Goal: Information Seeking & Learning: Learn about a topic

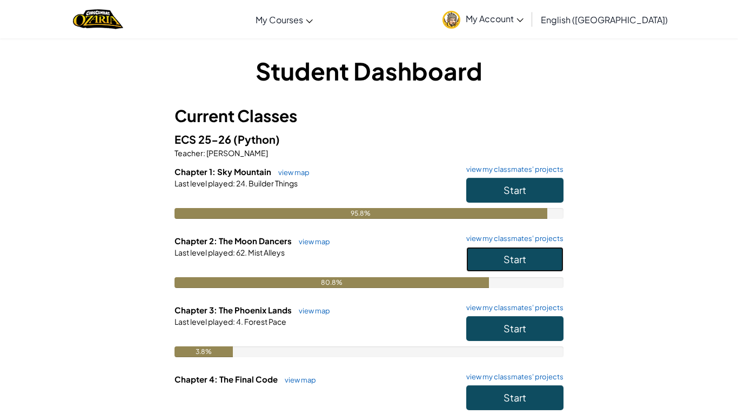
click at [501, 256] on button "Start" at bounding box center [514, 259] width 97 height 25
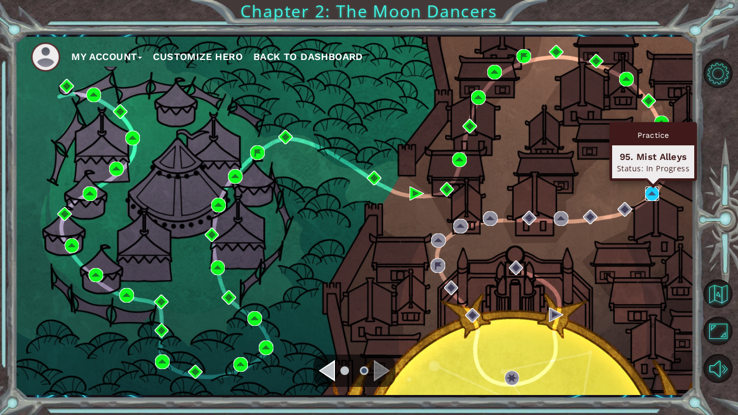
click at [648, 193] on img at bounding box center [652, 193] width 15 height 15
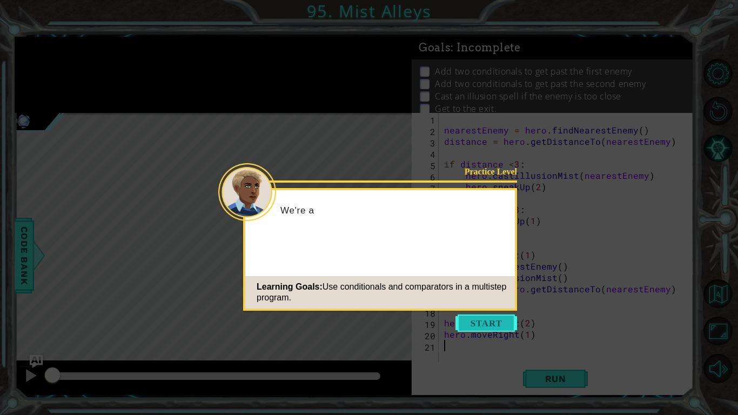
click at [486, 325] on button "Start" at bounding box center [487, 323] width 62 height 17
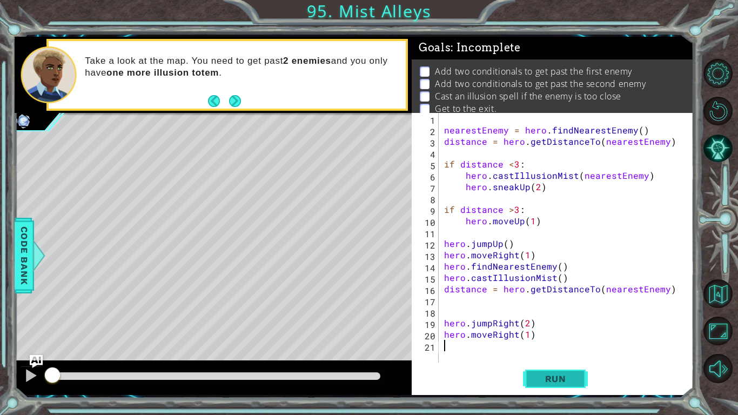
click at [537, 375] on span "Run" at bounding box center [555, 378] width 43 height 11
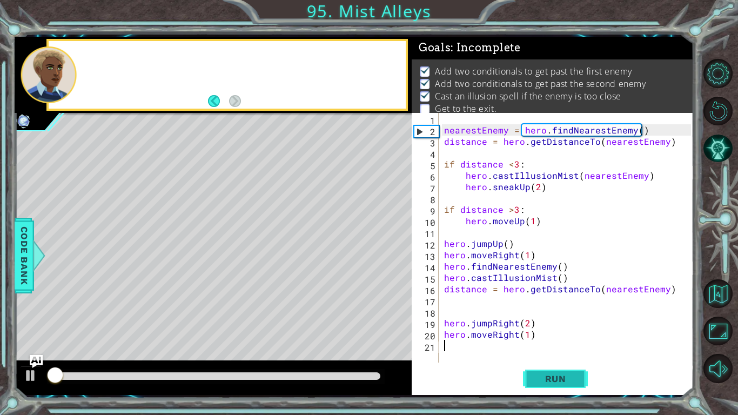
scroll to position [4, 0]
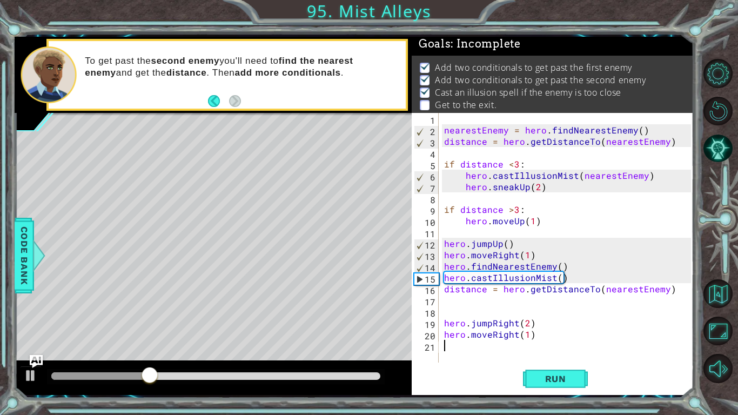
click at [501, 342] on div "nearestEnemy = hero . findNearestEnemy ( ) distance = hero . getDistanceTo ( ne…" at bounding box center [569, 249] width 255 height 272
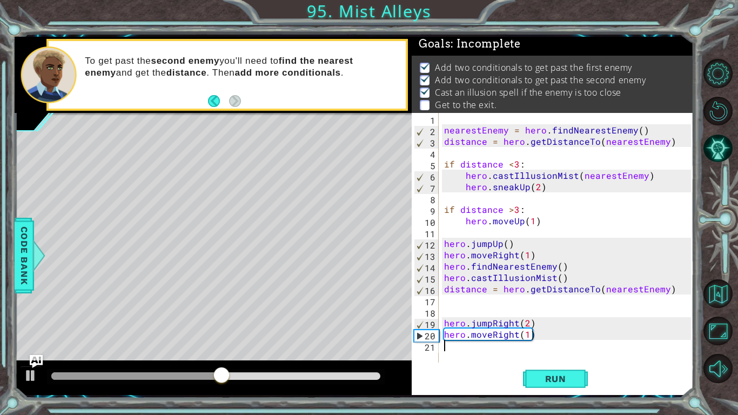
click at [527, 318] on div "nearestEnemy = hero . findNearestEnemy ( ) distance = hero . getDistanceTo ( ne…" at bounding box center [569, 249] width 255 height 272
click at [538, 336] on div "nearestEnemy = hero . findNearestEnemy ( ) distance = hero . getDistanceTo ( ne…" at bounding box center [569, 249] width 255 height 272
type textarea "hero.moveRight(1)"
click at [534, 316] on div "nearestEnemy = hero . findNearestEnemy ( ) distance = hero . getDistanceTo ( ne…" at bounding box center [569, 249] width 255 height 272
click at [533, 324] on div "nearestEnemy = hero . findNearestEnemy ( ) distance = hero . getDistanceTo ( ne…" at bounding box center [569, 249] width 255 height 272
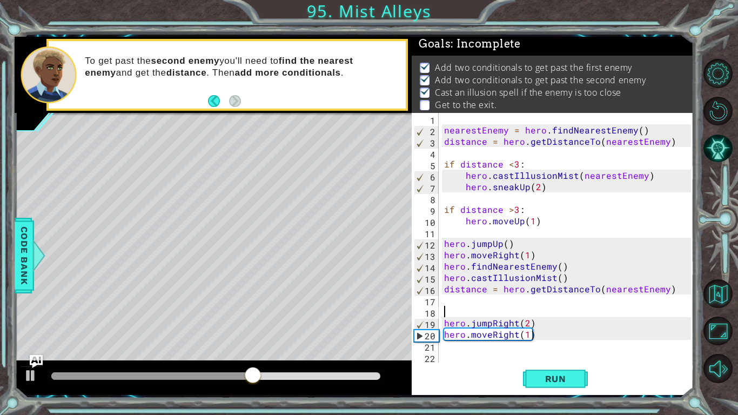
type textarea "hero.jumpRight(2)"
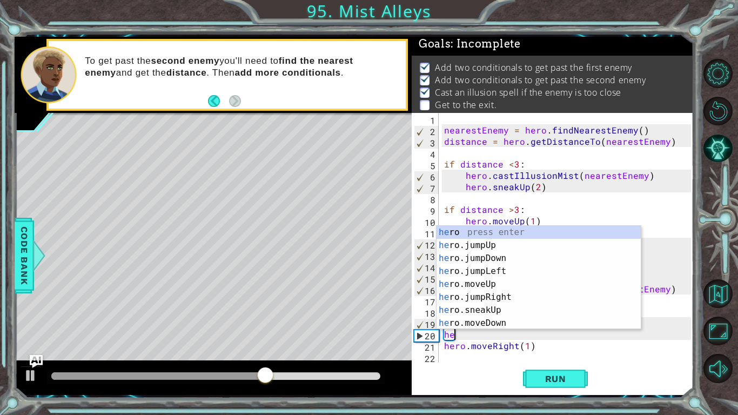
scroll to position [0, 1]
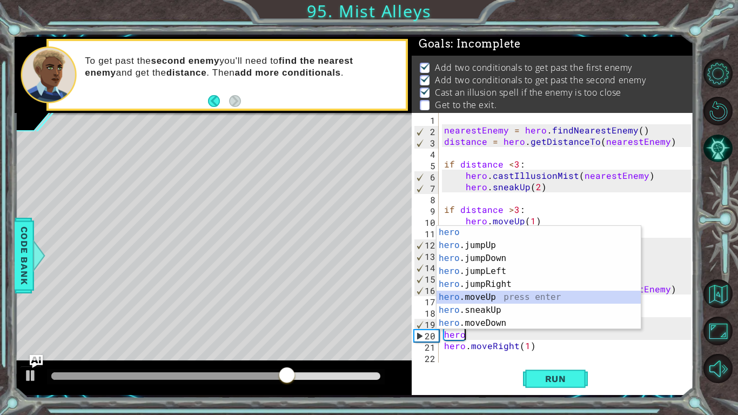
click at [516, 300] on div "hero press enter hero .jumpUp press enter hero .jumpDown press enter hero .jump…" at bounding box center [539, 291] width 204 height 130
type textarea "hero.moveUp(1)"
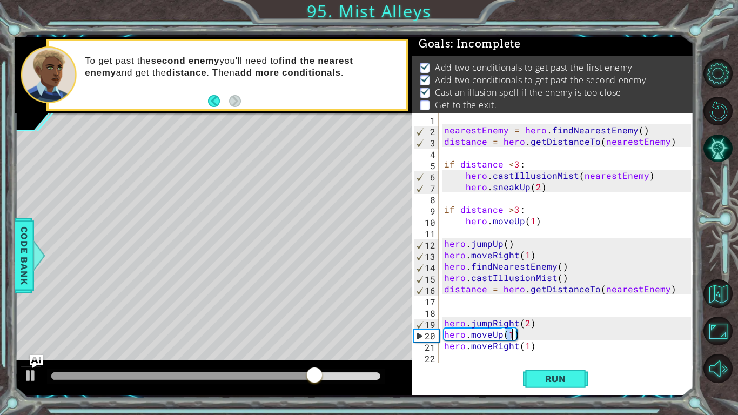
click at [480, 355] on div "nearestEnemy = hero . findNearestEnemy ( ) distance = hero . getDistanceTo ( ne…" at bounding box center [569, 249] width 255 height 272
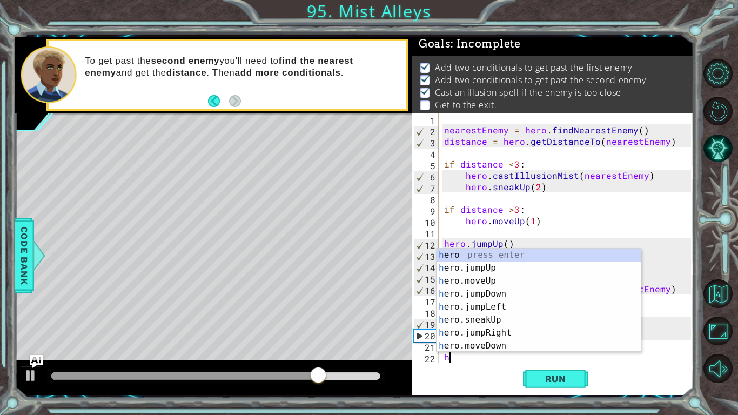
scroll to position [11, 0]
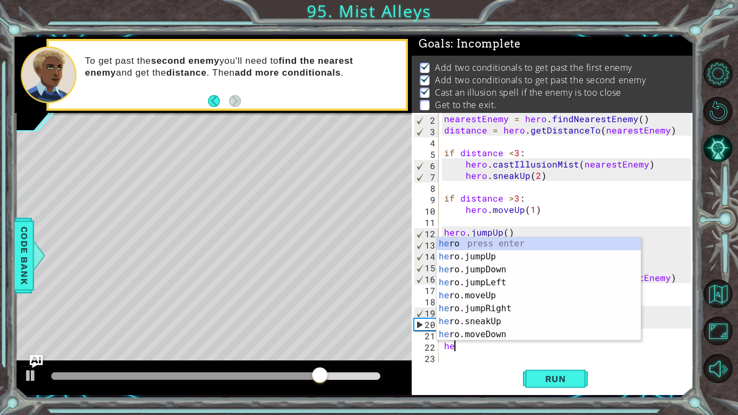
type textarea "her"
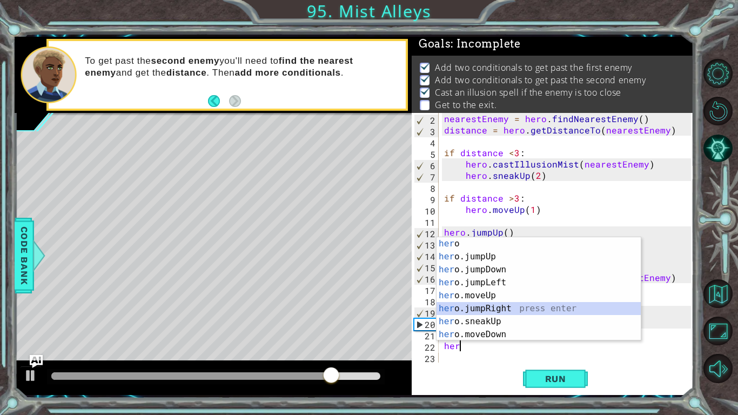
click at [503, 313] on div "her o press enter her o.jumpUp press enter her o.jumpDown press enter her o.jum…" at bounding box center [539, 302] width 204 height 130
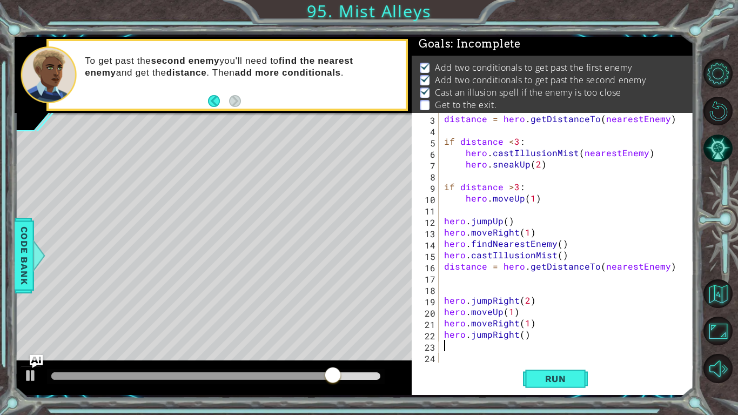
scroll to position [23, 0]
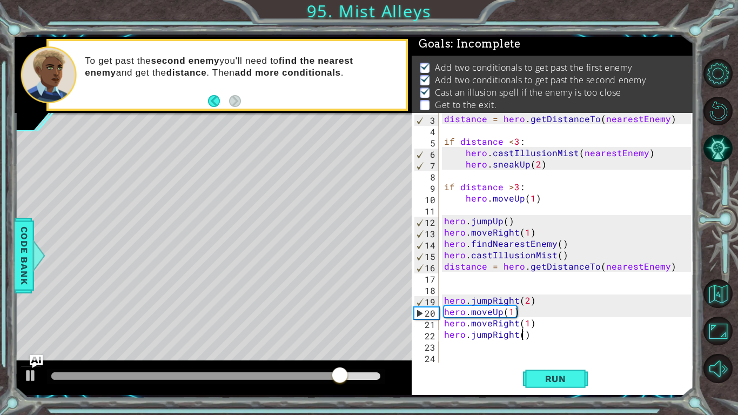
click at [520, 336] on div "distance = hero . getDistanceTo ( nearestEnemy ) if distance < 3 : hero . castI…" at bounding box center [569, 249] width 255 height 272
type textarea "hero.jumpRight(2)"
click at [511, 346] on div "distance = hero . getDistanceTo ( nearestEnemy ) if distance < 3 : hero . castI…" at bounding box center [569, 249] width 255 height 272
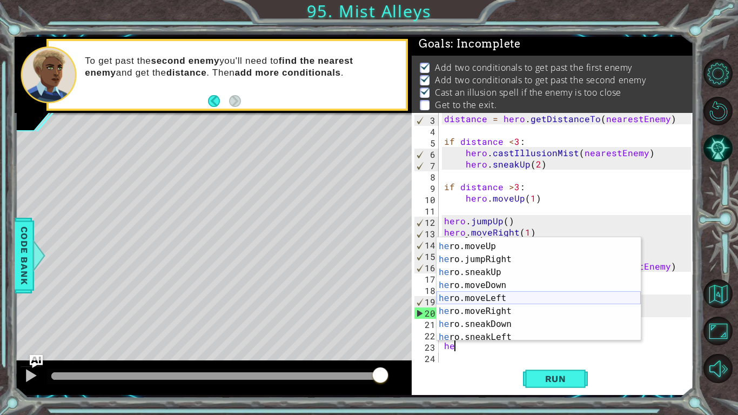
scroll to position [50, 0]
click at [519, 307] on div "he ro.jumpLeft press enter he ro.moveUp press enter he ro.jumpRight press enter…" at bounding box center [539, 292] width 204 height 130
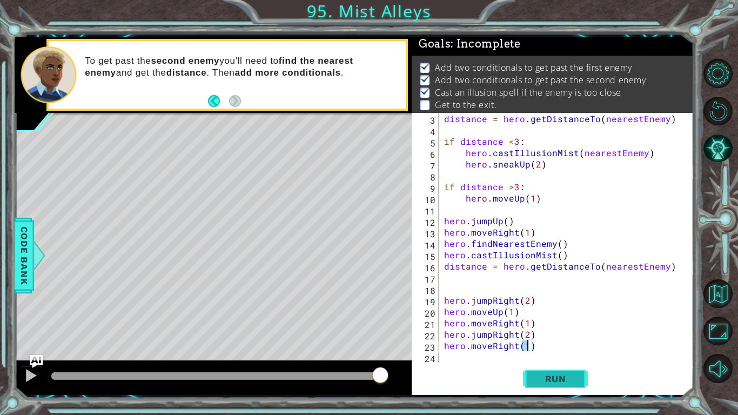
type textarea "hero.moveRight(1)"
click at [529, 370] on button "Run" at bounding box center [555, 379] width 65 height 28
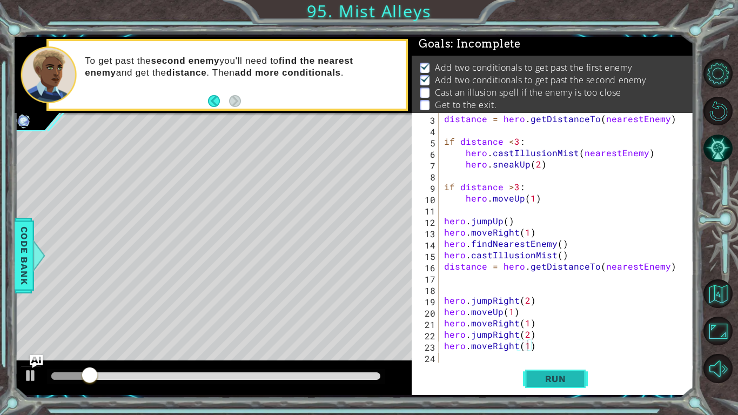
click at [532, 376] on button "Run" at bounding box center [555, 379] width 65 height 28
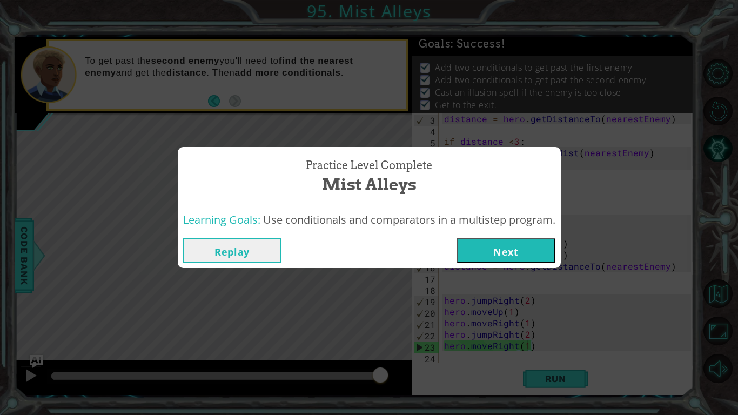
click at [470, 243] on button "Next" at bounding box center [506, 250] width 98 height 24
